Goal: Transaction & Acquisition: Download file/media

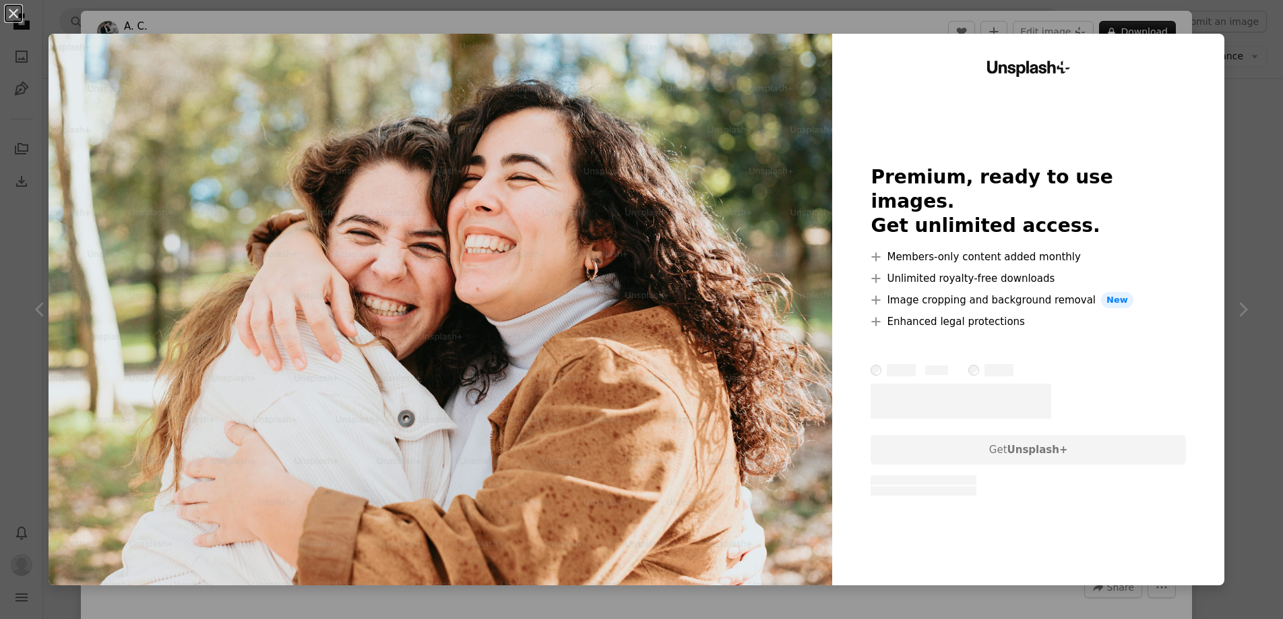
scroll to position [2993, 0]
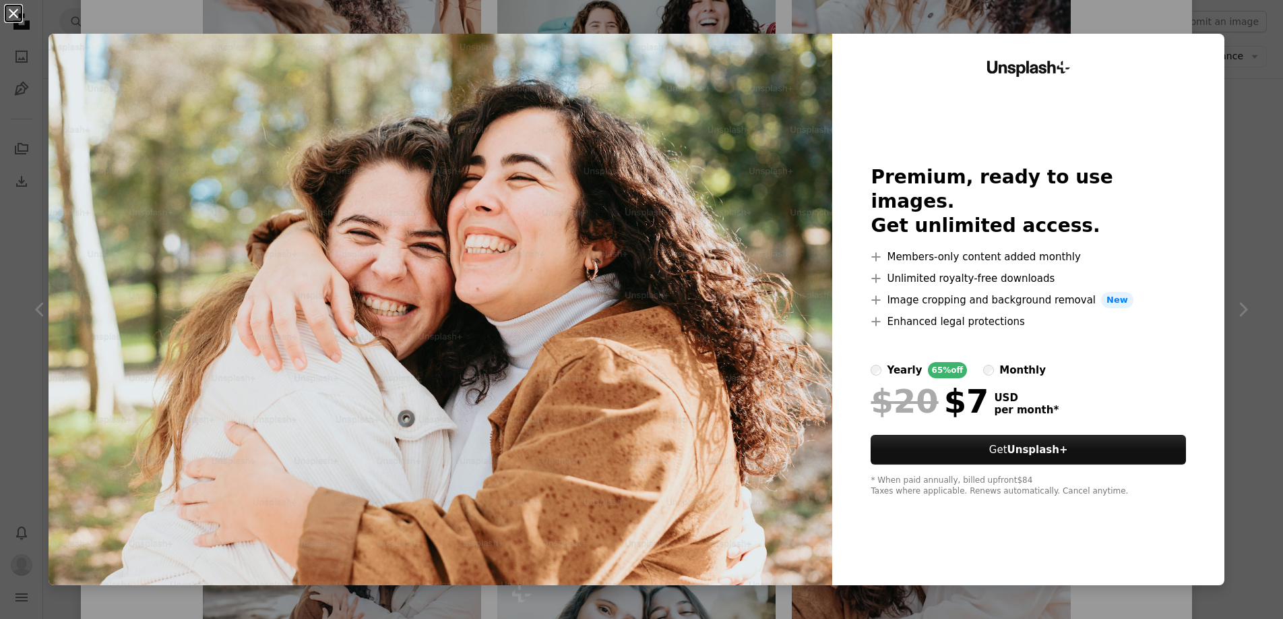
click at [16, 11] on button "An X shape" at bounding box center [13, 13] width 16 height 16
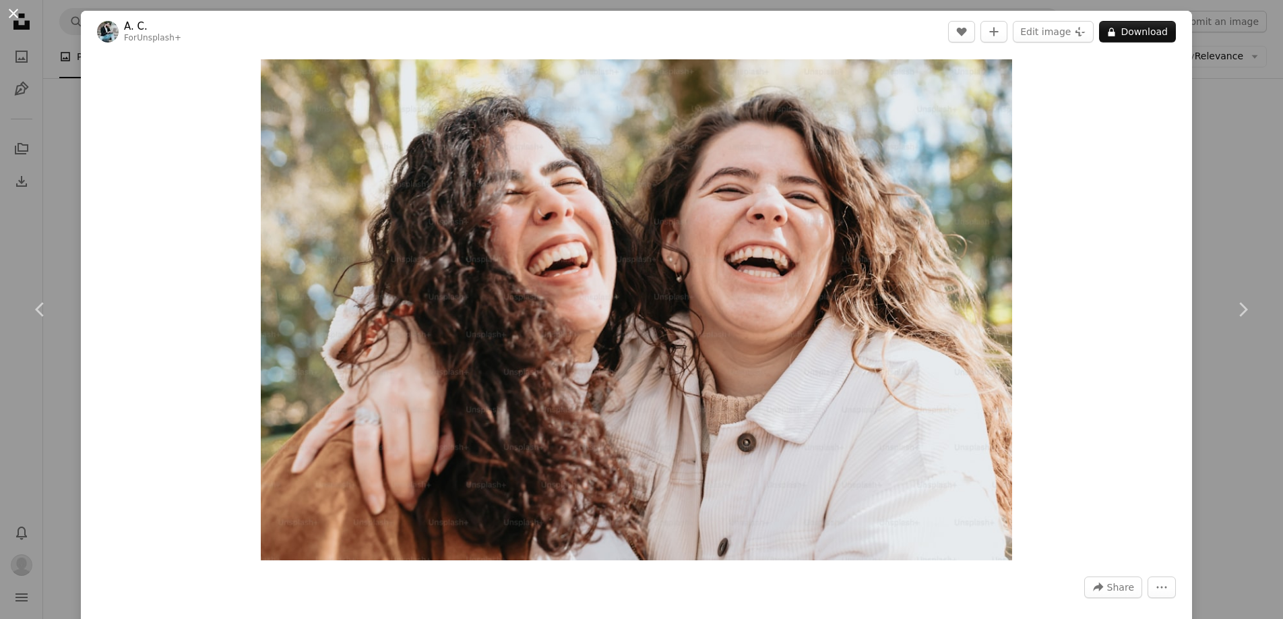
click at [13, 12] on button "An X shape" at bounding box center [13, 13] width 16 height 16
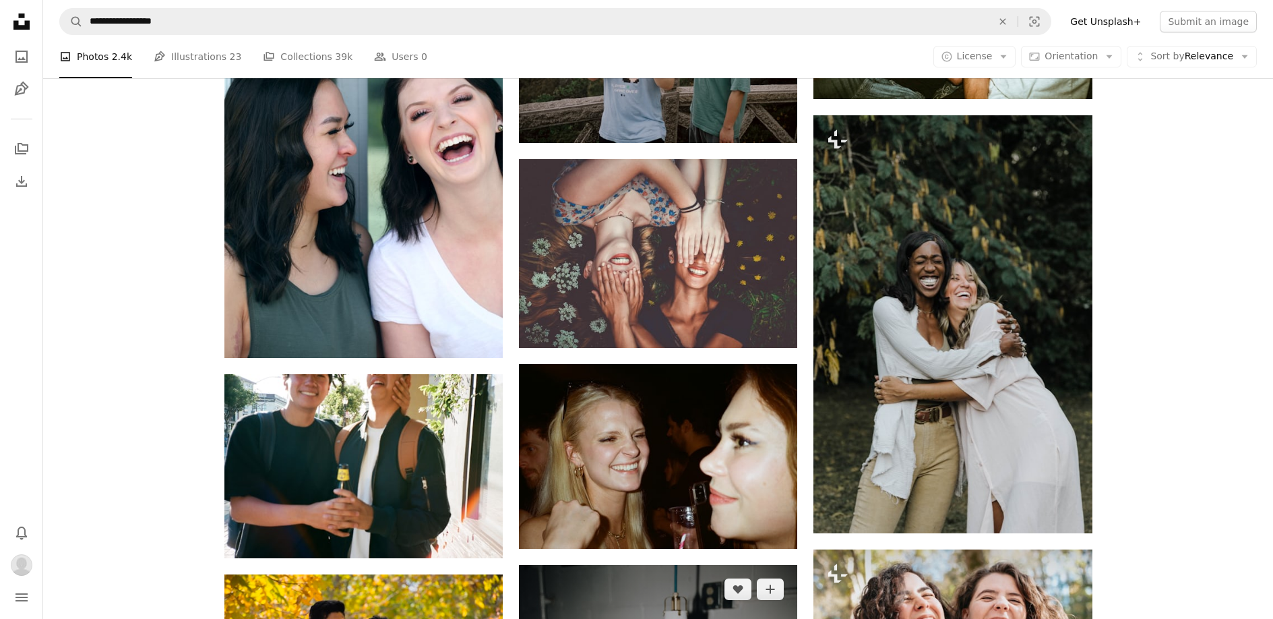
scroll to position [866, 0]
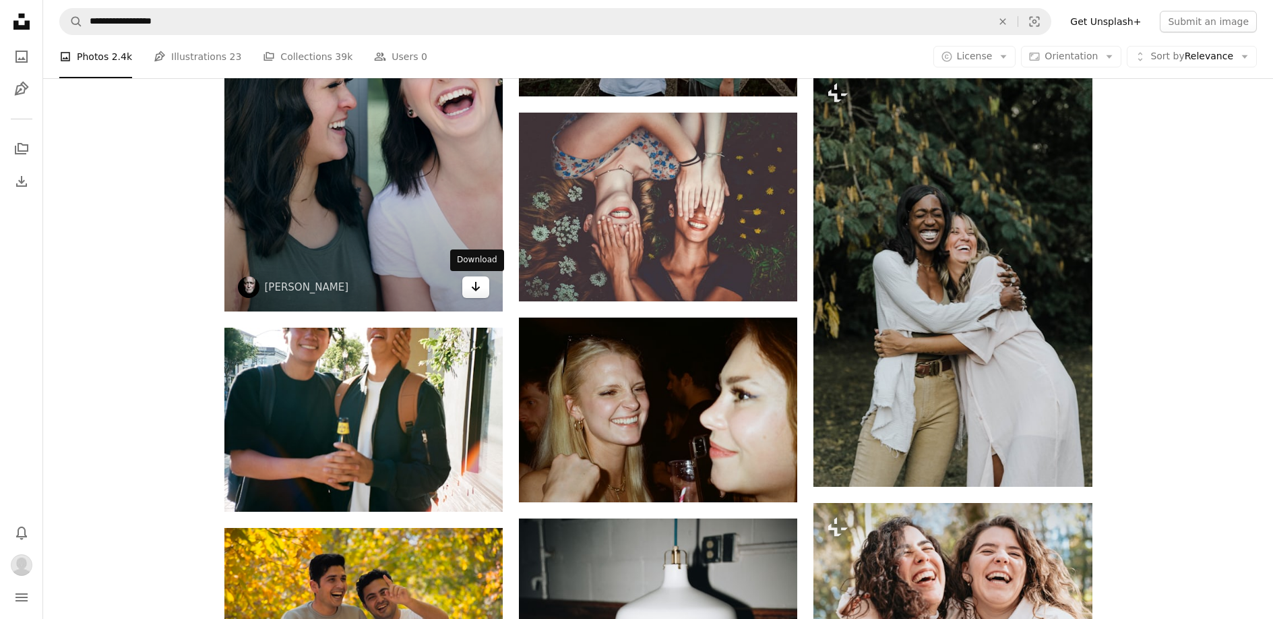
click at [475, 288] on icon "Download" at bounding box center [476, 286] width 9 height 9
